Goal: Task Accomplishment & Management: Manage account settings

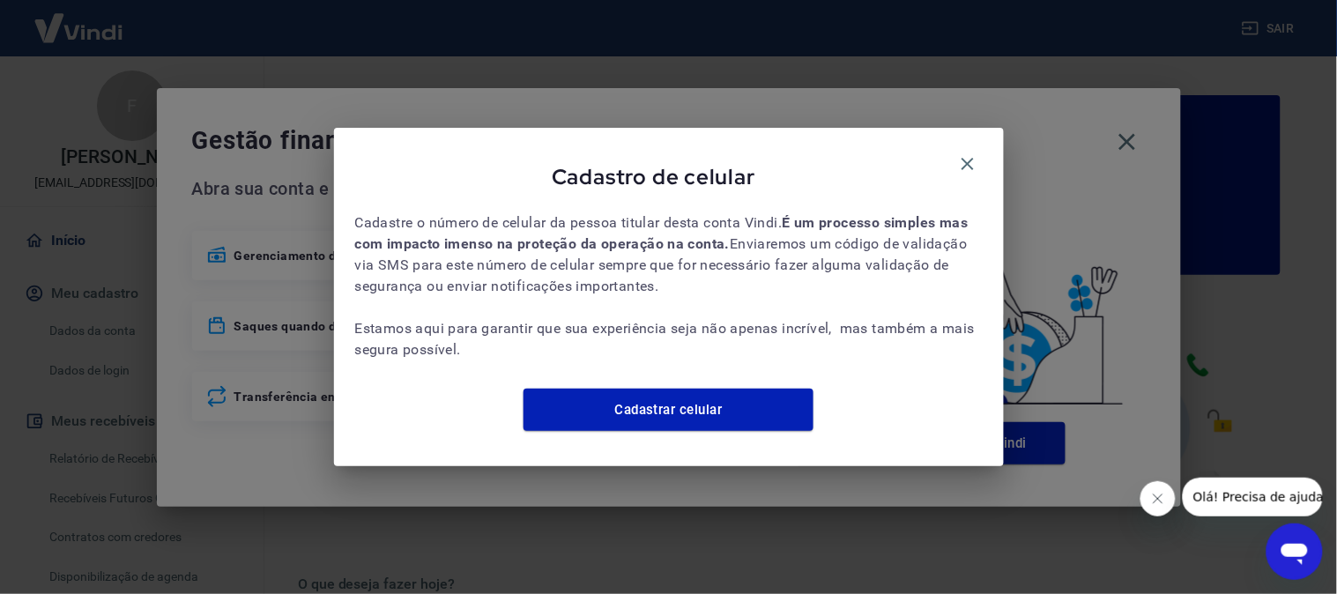
click at [949, 149] on div "Cadastro de celular" at bounding box center [669, 180] width 628 height 63
click at [983, 155] on div "Cadastro de celular Cadastre o número de celular da pessoa titular desta conta …" at bounding box center [669, 297] width 670 height 338
click at [967, 155] on icon "button" at bounding box center [967, 163] width 21 height 21
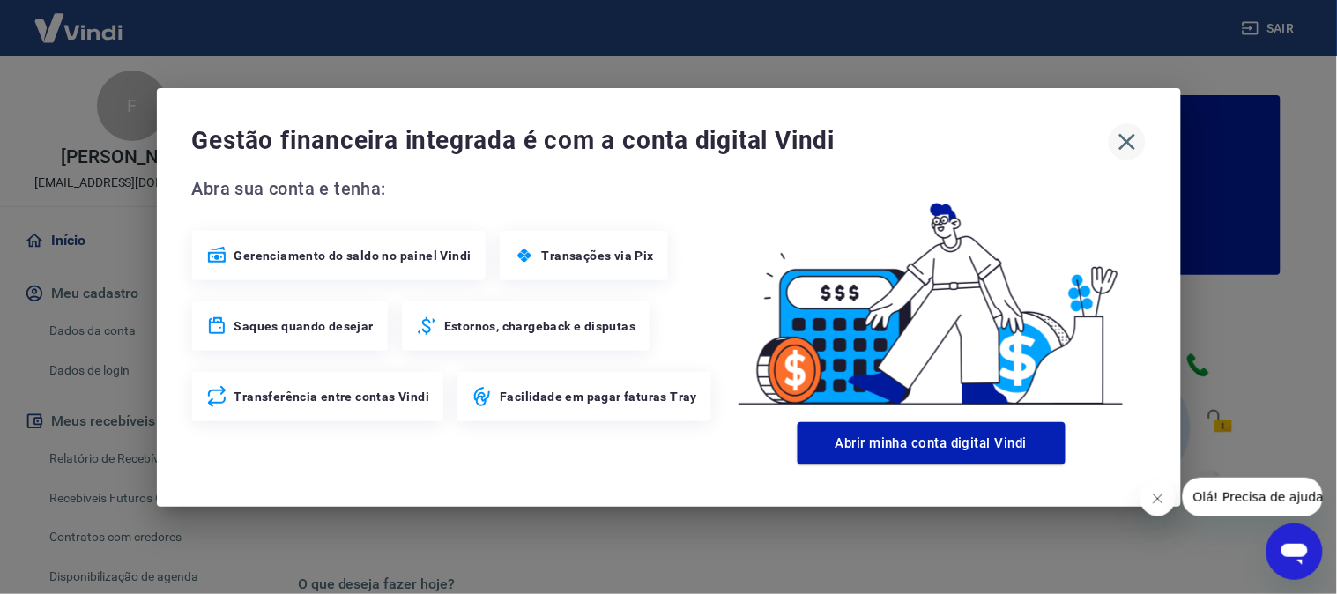
click at [1115, 142] on icon "button" at bounding box center [1127, 142] width 28 height 28
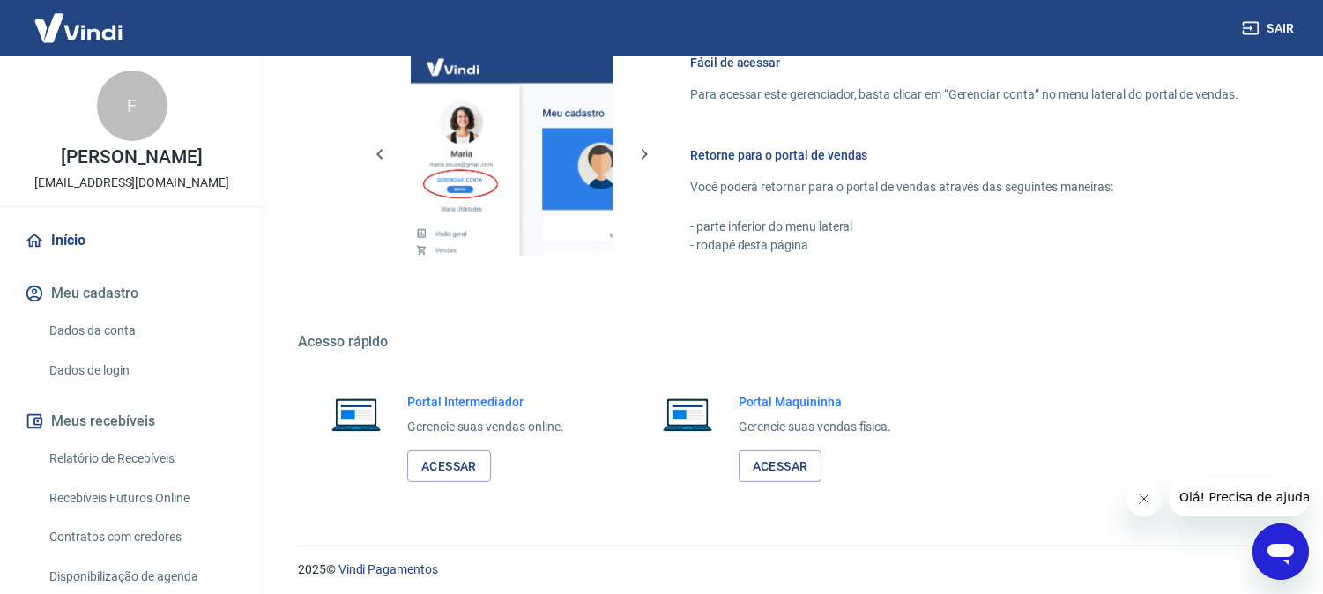
scroll to position [981, 0]
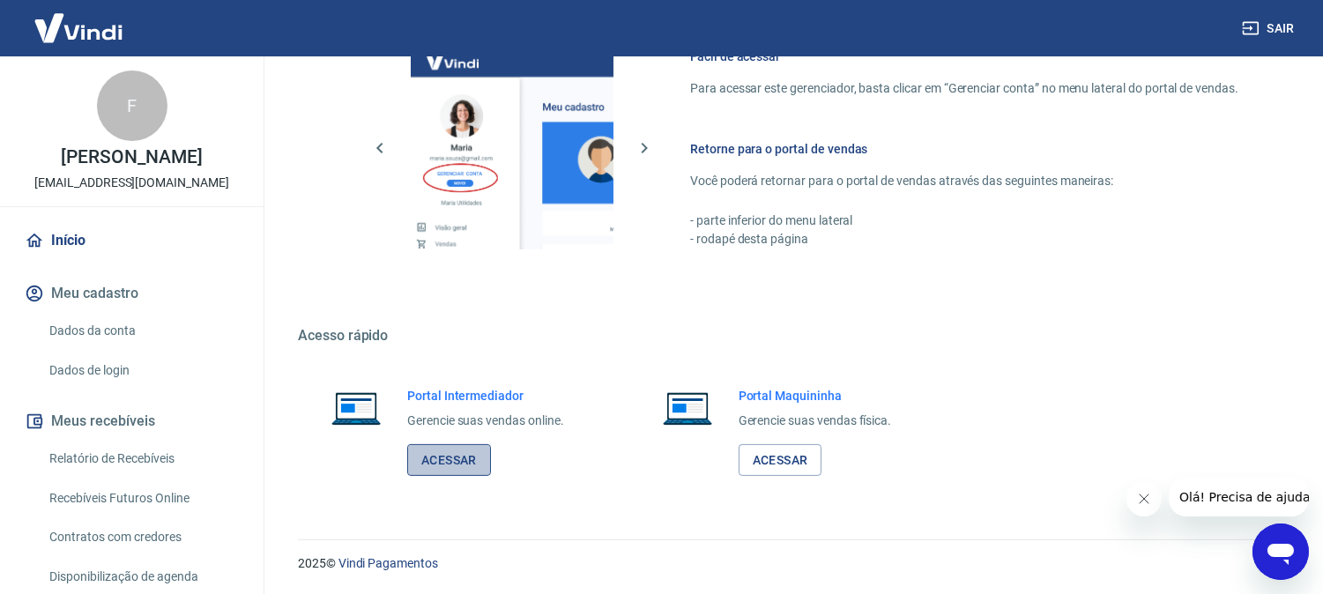
click at [468, 461] on link "Acessar" at bounding box center [449, 460] width 84 height 33
click at [1262, 30] on button "Sair" at bounding box center [1270, 28] width 63 height 33
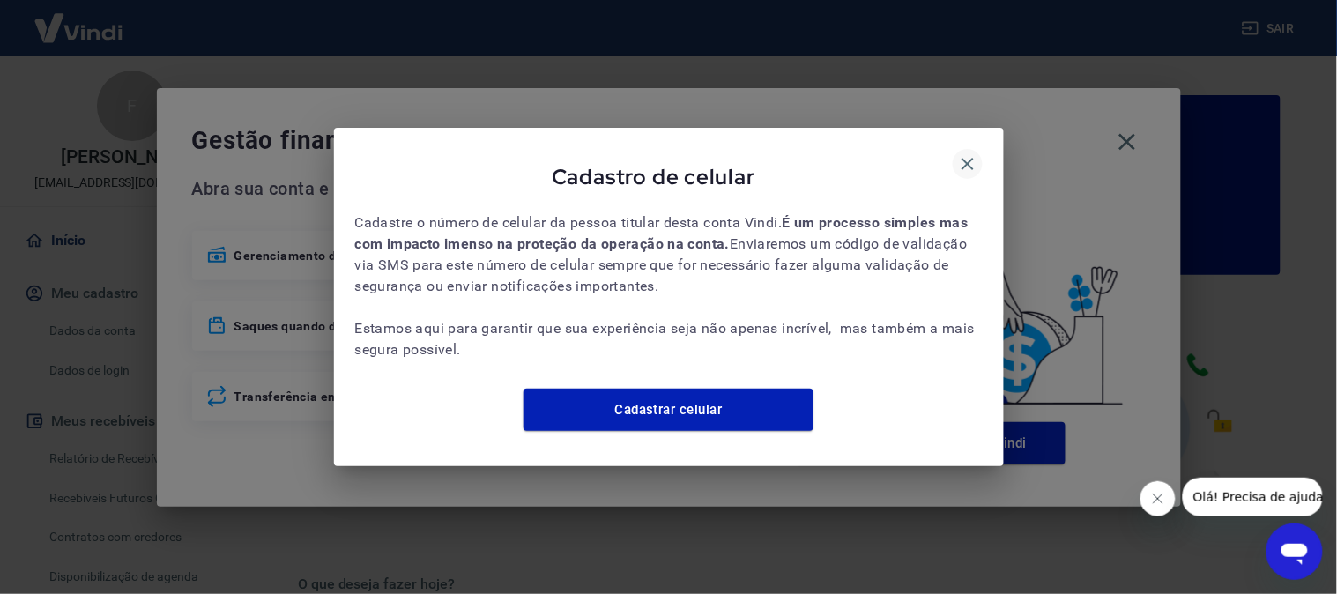
drag, startPoint x: 968, startPoint y: 157, endPoint x: 977, endPoint y: 148, distance: 12.5
click at [968, 155] on icon "button" at bounding box center [967, 163] width 21 height 21
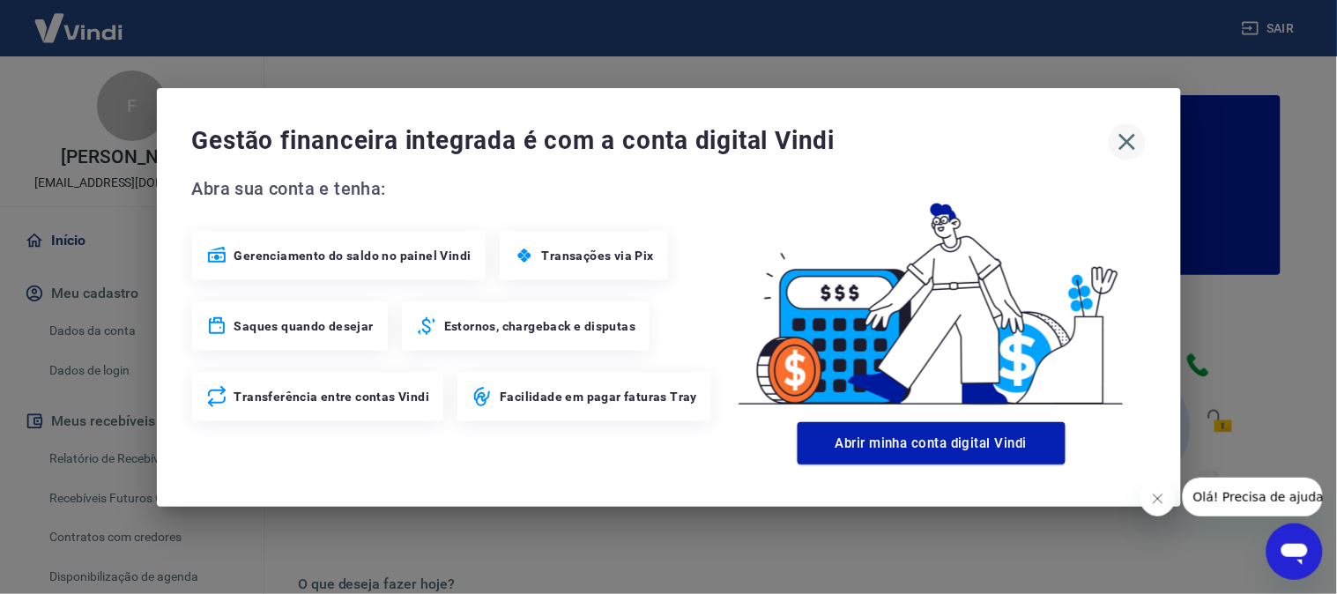
click at [1124, 143] on icon "button" at bounding box center [1127, 141] width 17 height 17
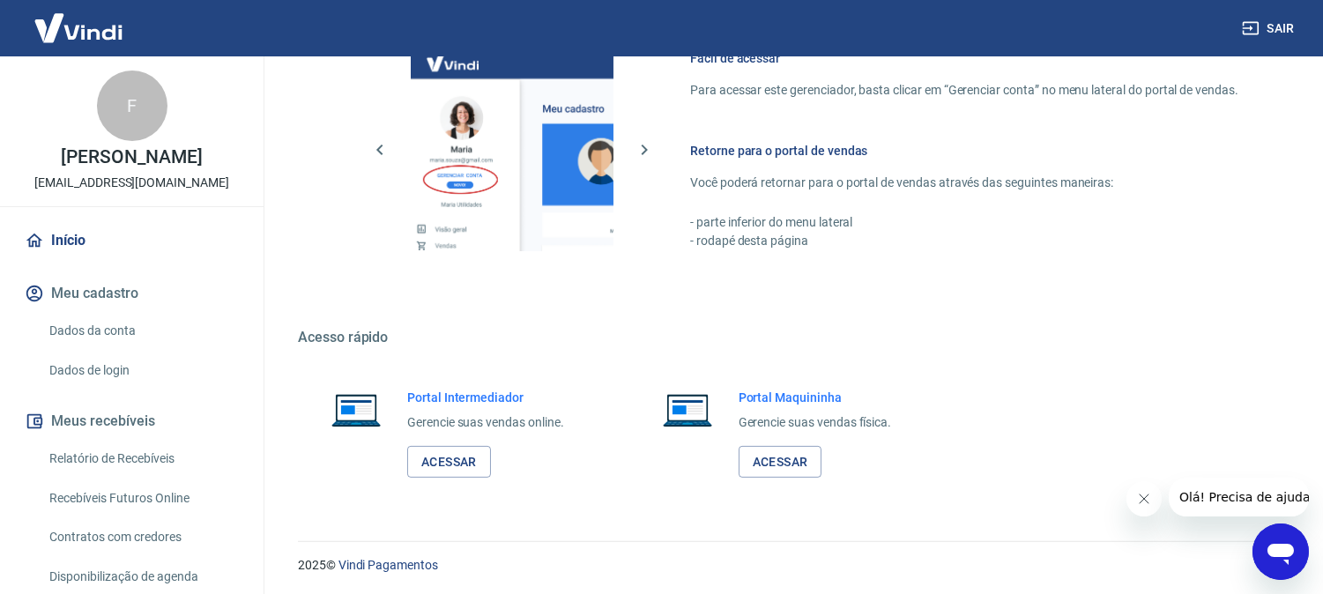
scroll to position [981, 0]
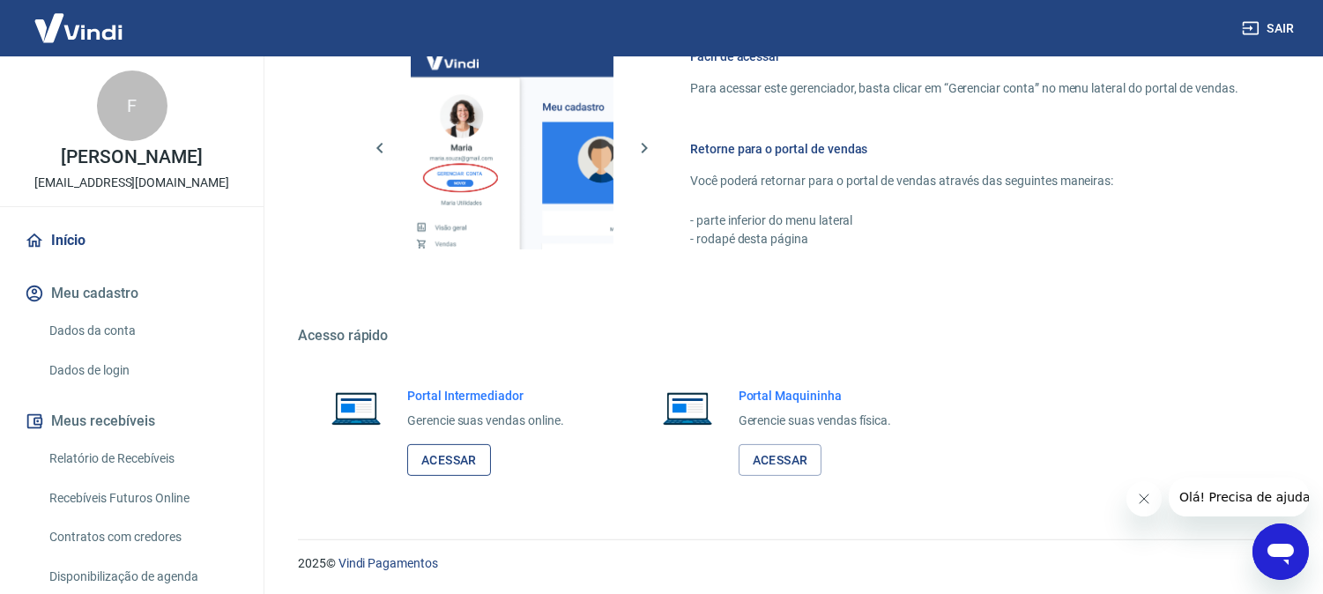
click at [465, 451] on link "Acessar" at bounding box center [449, 460] width 84 height 33
